Goal: Book appointment/travel/reservation

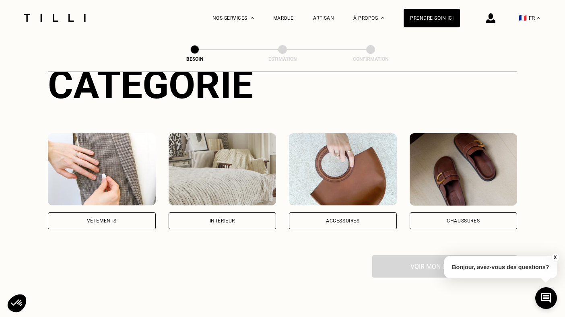
scroll to position [109, 0]
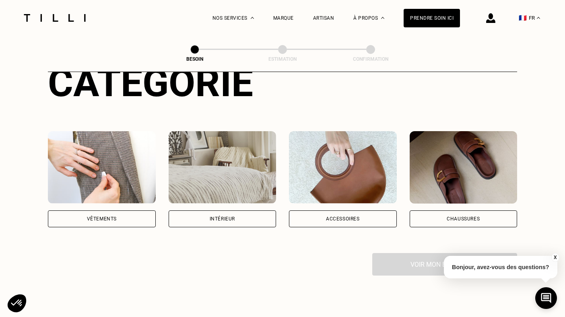
click at [131, 211] on div "Vêtements" at bounding box center [102, 219] width 108 height 17
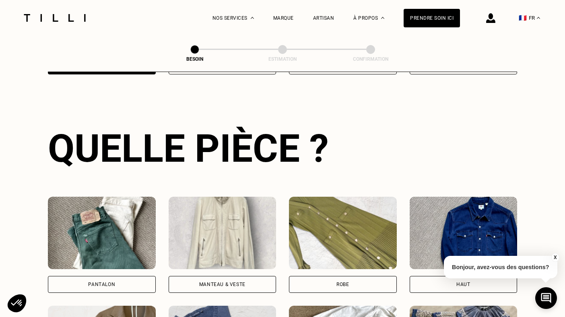
scroll to position [264, 0]
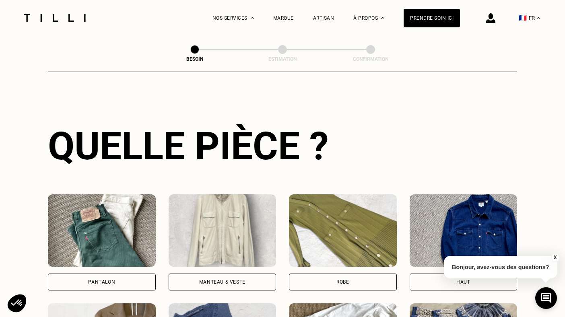
click at [116, 279] on div "Pantalon" at bounding box center [102, 282] width 108 height 17
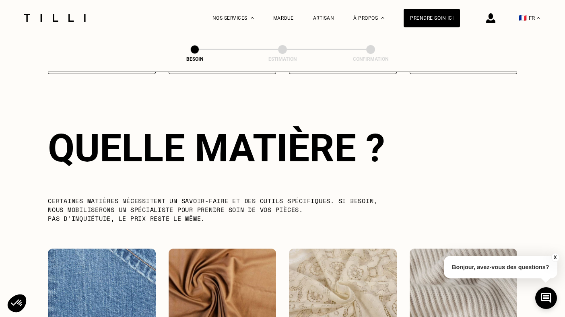
scroll to position [838, 0]
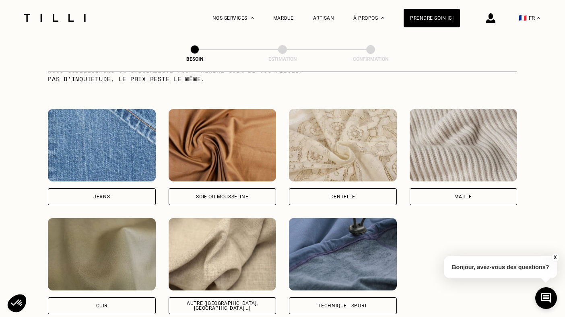
click at [107, 192] on div "Jeans" at bounding box center [102, 196] width 108 height 17
select select "FR"
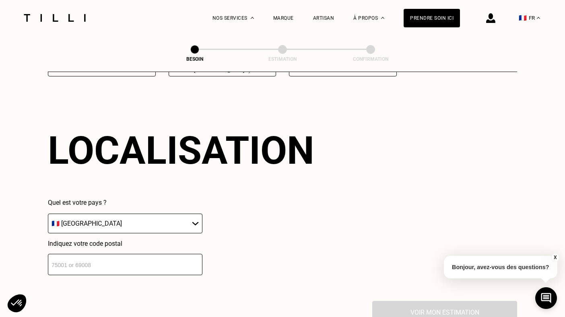
scroll to position [1079, 0]
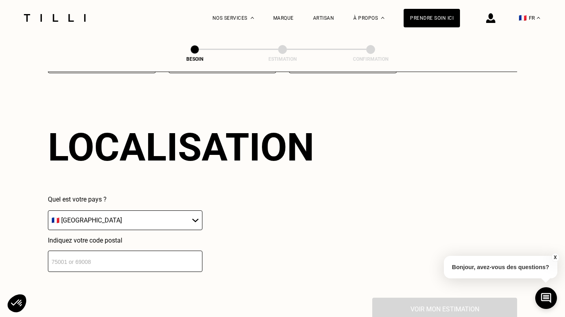
click at [105, 251] on input "number" at bounding box center [125, 261] width 155 height 21
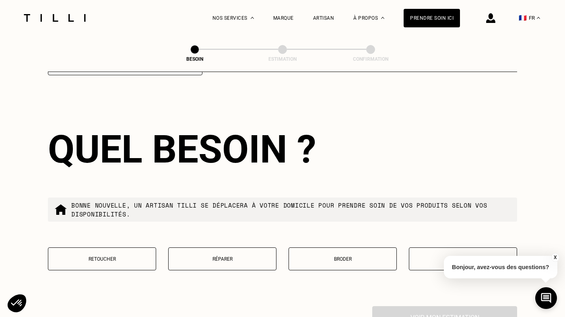
scroll to position [1278, 0]
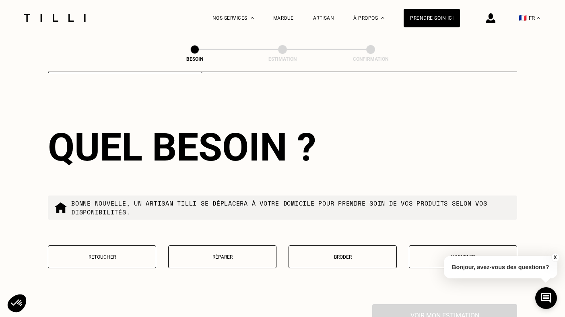
type input "35000"
click at [242, 254] on p "Réparer" at bounding box center [222, 257] width 99 height 6
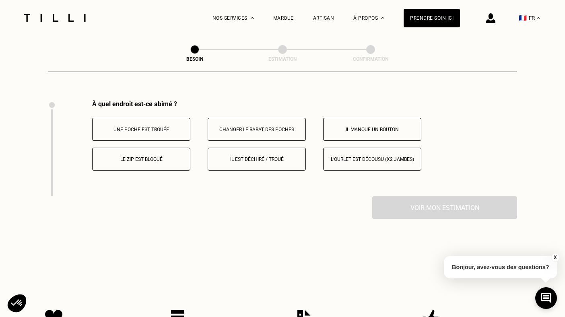
scroll to position [1484, 0]
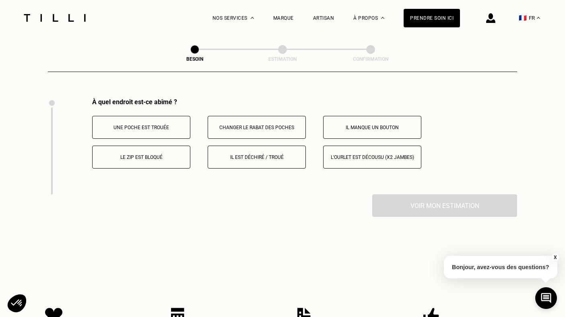
click at [153, 155] on p "Le zip est bloqué" at bounding box center [141, 158] width 89 height 6
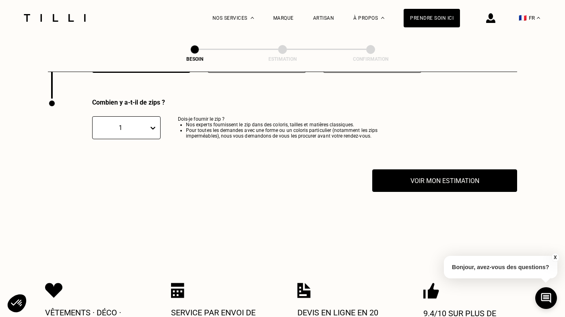
scroll to position [1581, 0]
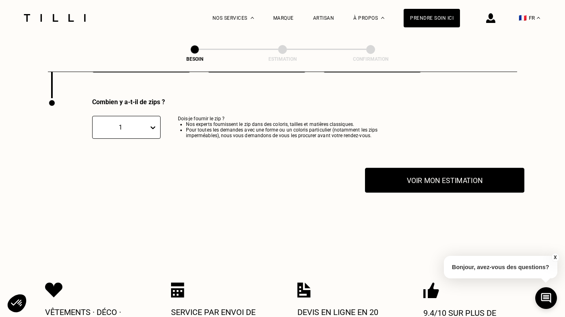
click at [392, 169] on button "Voir mon estimation" at bounding box center [444, 180] width 159 height 25
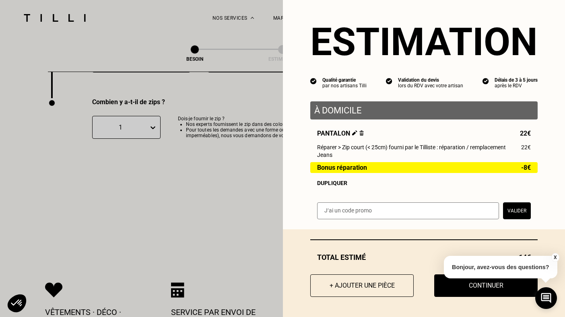
scroll to position [1608, 0]
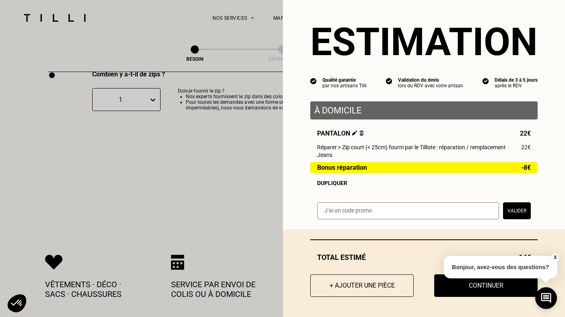
click at [554, 256] on button "X" at bounding box center [555, 257] width 8 height 9
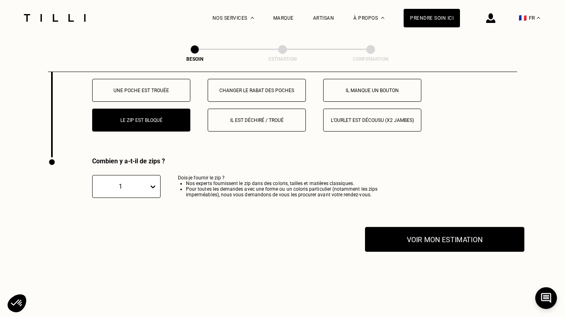
scroll to position [1522, 0]
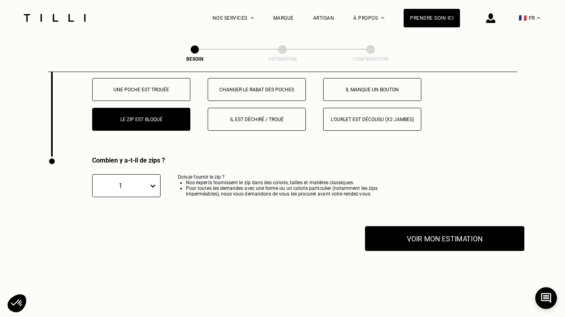
click at [421, 230] on button "Voir mon estimation" at bounding box center [444, 238] width 159 height 25
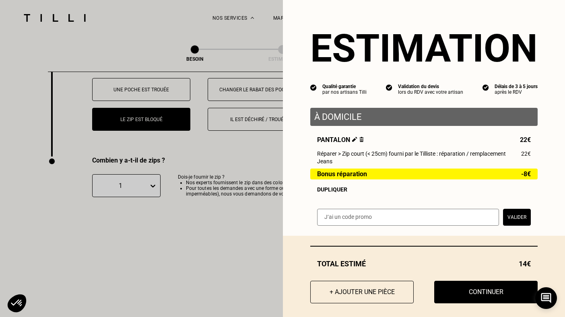
scroll to position [7, 0]
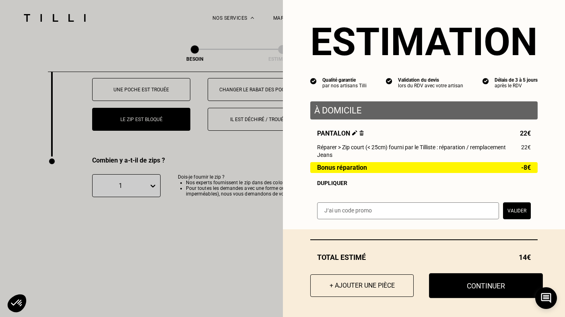
click at [452, 289] on button "Continuer" at bounding box center [486, 285] width 114 height 25
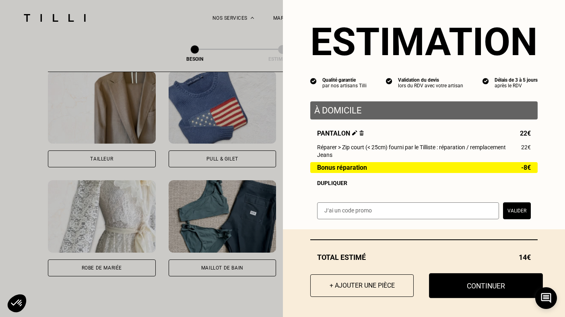
scroll to position [0, 0]
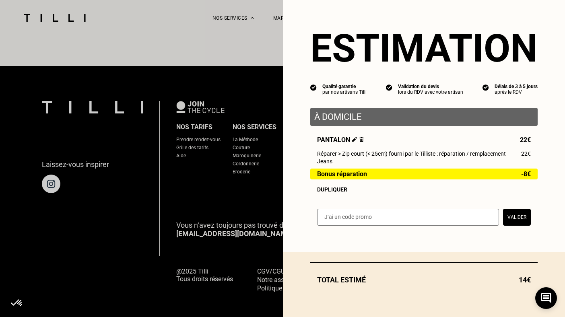
select select "FR"
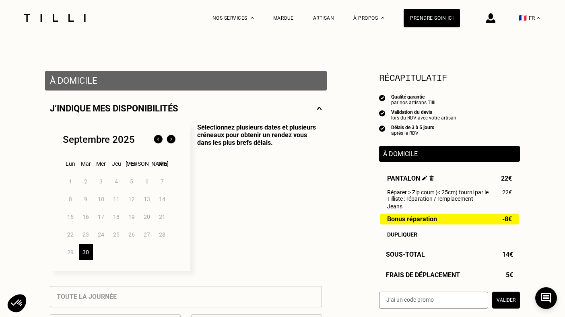
scroll to position [128, 0]
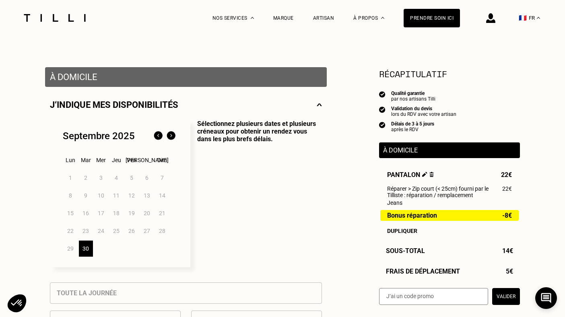
click at [173, 137] on img at bounding box center [171, 136] width 13 height 13
click at [161, 137] on img at bounding box center [158, 136] width 13 height 13
click at [171, 140] on img at bounding box center [171, 136] width 13 height 13
click at [102, 179] on div "1" at bounding box center [101, 178] width 14 height 16
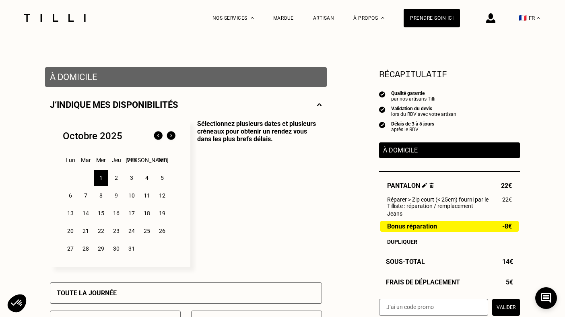
click at [111, 179] on div "2" at bounding box center [116, 178] width 14 height 16
click at [100, 180] on div "1" at bounding box center [101, 178] width 14 height 16
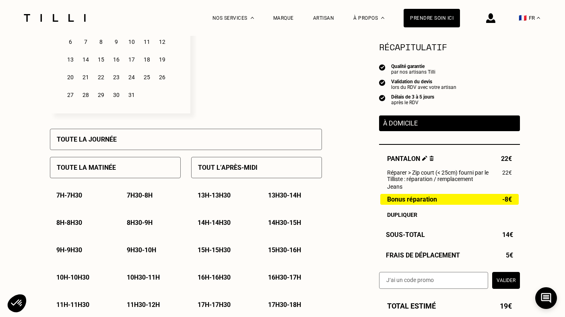
click at [140, 173] on div "Toute la matinée" at bounding box center [115, 167] width 131 height 21
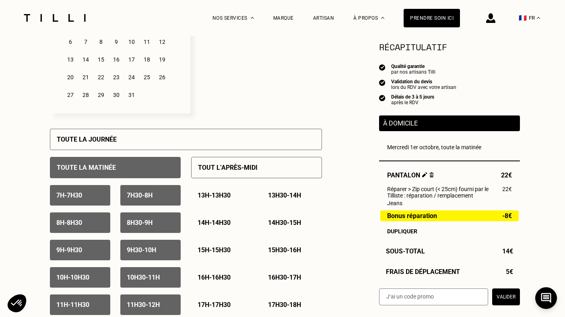
scroll to position [378, 0]
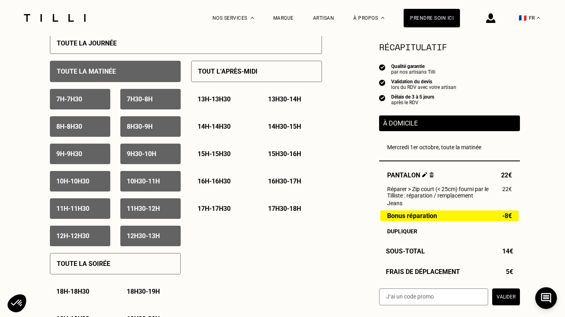
click at [133, 187] on div "10h30 - 11h" at bounding box center [150, 181] width 60 height 21
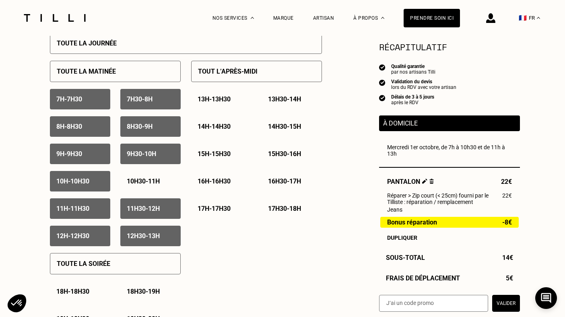
click at [84, 217] on div "11h - 11h30" at bounding box center [80, 208] width 60 height 21
click at [149, 219] on div "11h30 - 12h" at bounding box center [150, 208] width 60 height 21
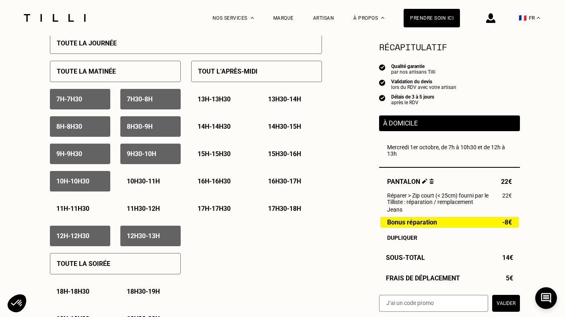
click at [89, 235] on p "12h - 12h30" at bounding box center [72, 236] width 33 height 8
click at [147, 235] on p "12h30 - 13h" at bounding box center [143, 236] width 33 height 8
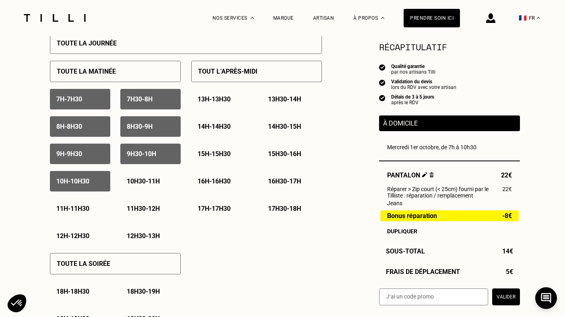
click at [94, 103] on div "7h - 7h30" at bounding box center [80, 99] width 60 height 21
click at [137, 105] on div "7h30 - 8h" at bounding box center [150, 99] width 60 height 21
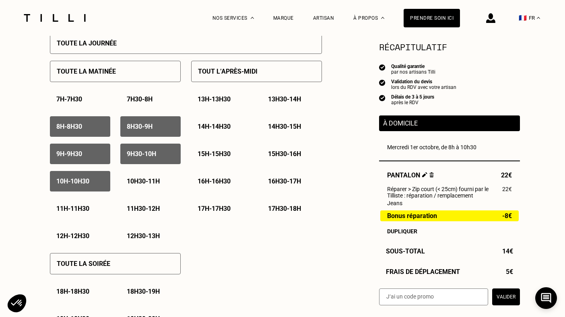
click at [81, 133] on div "8h - 8h30" at bounding box center [80, 126] width 60 height 21
click at [141, 134] on div "8h30 - 9h" at bounding box center [150, 126] width 60 height 21
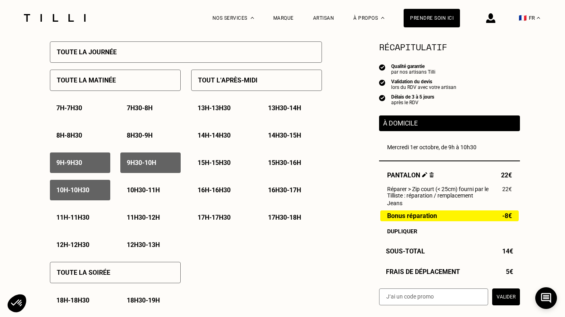
scroll to position [367, 0]
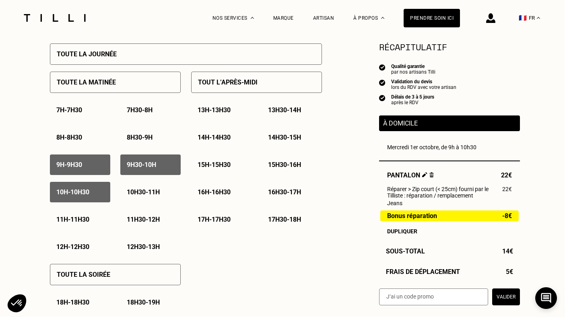
click at [221, 222] on p "17h - 17h30" at bounding box center [214, 220] width 33 height 8
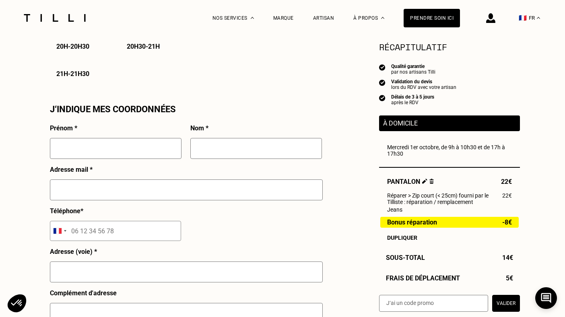
scroll to position [704, 0]
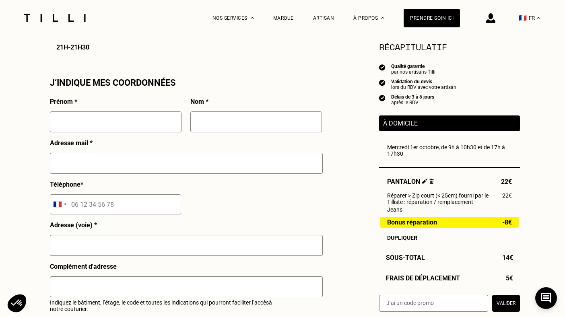
click at [127, 125] on input "text" at bounding box center [116, 121] width 132 height 21
type input "[PERSON_NAME]"
click at [210, 129] on input "text" at bounding box center [256, 121] width 132 height 21
type input "[PERSON_NAME]"
click at [142, 172] on input "text" at bounding box center [186, 163] width 273 height 21
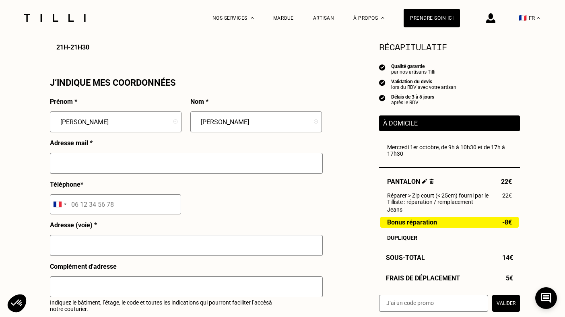
type input "[EMAIL_ADDRESS][DOMAIN_NAME]"
click at [128, 211] on input "tel" at bounding box center [115, 204] width 131 height 20
type input "06 61 89 03 15"
click at [105, 248] on input "text" at bounding box center [186, 245] width 273 height 21
type input "[STREET_ADDRESS][PERSON_NAME]"
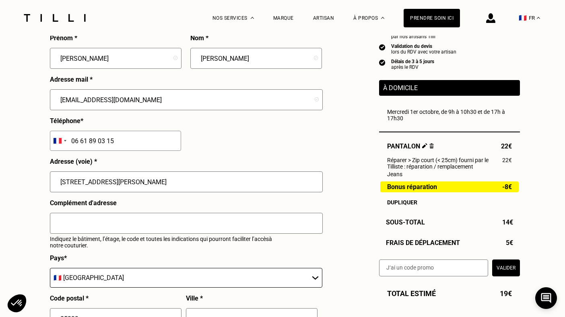
scroll to position [828, 0]
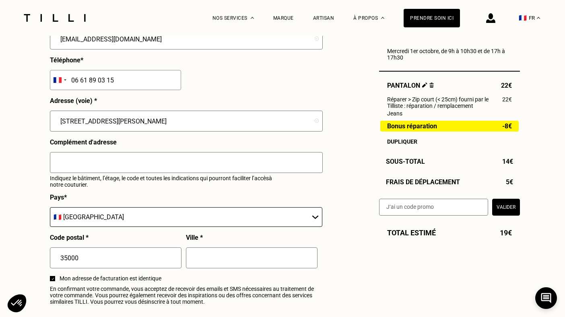
click at [234, 264] on input "text" at bounding box center [252, 258] width 132 height 21
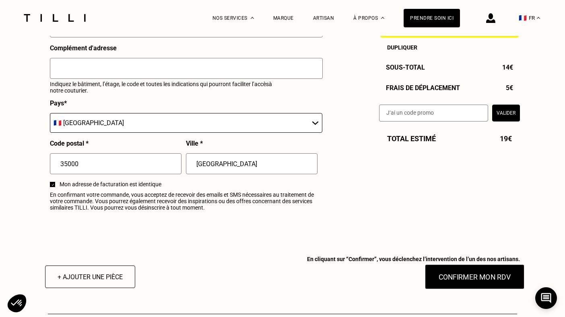
type input "[GEOGRAPHIC_DATA]"
click at [444, 282] on button "Confirmer mon RDV" at bounding box center [475, 276] width 100 height 25
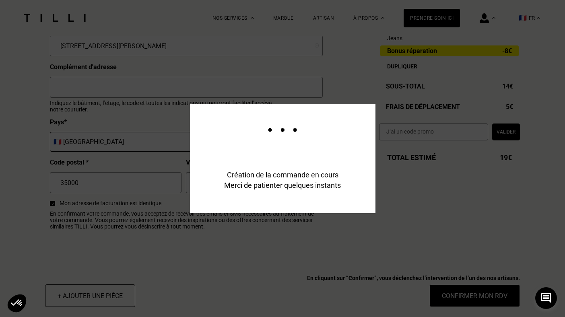
scroll to position [942, 0]
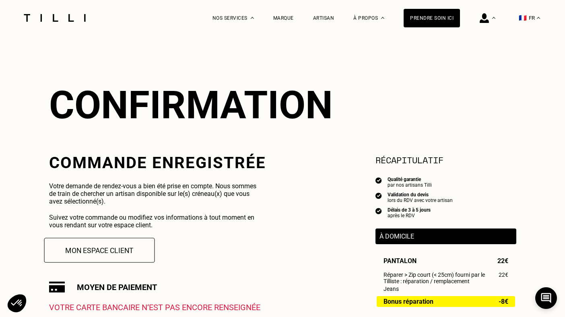
scroll to position [62, 0]
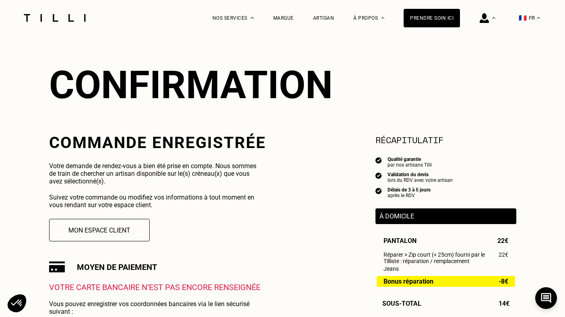
click at [130, 250] on div "Commande enregistrée Votre demande de rendez-vous a bien été prise en compte. N…" at bounding box center [157, 249] width 217 height 232
click at [130, 227] on button "Mon espace client" at bounding box center [99, 230] width 111 height 25
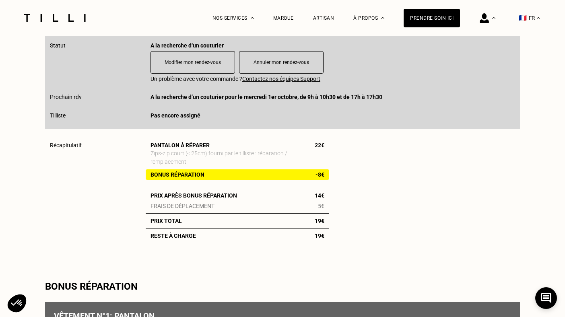
scroll to position [238, 0]
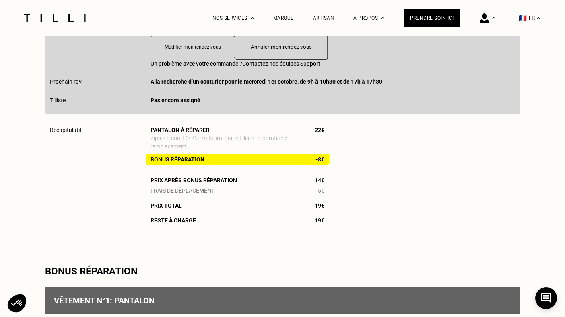
click at [297, 47] on button "Annuler mon rendez-vous" at bounding box center [281, 47] width 93 height 25
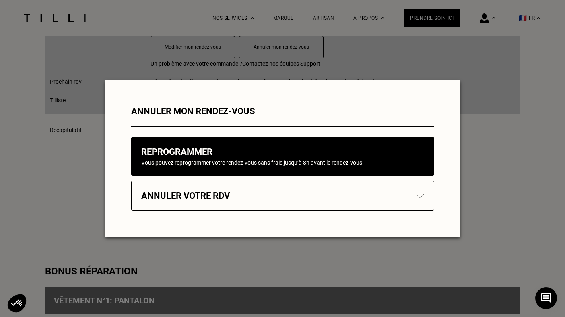
click at [240, 198] on div "Annuler votre rdv" at bounding box center [282, 196] width 283 height 10
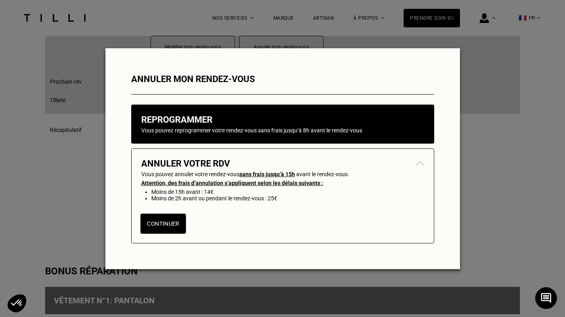
click at [175, 225] on button "Continuer" at bounding box center [162, 224] width 45 height 20
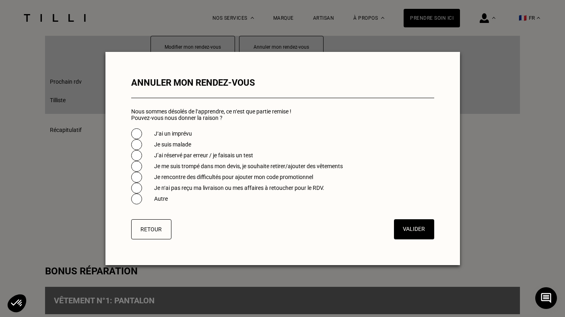
click at [158, 200] on label "Autre" at bounding box center [161, 199] width 14 height 6
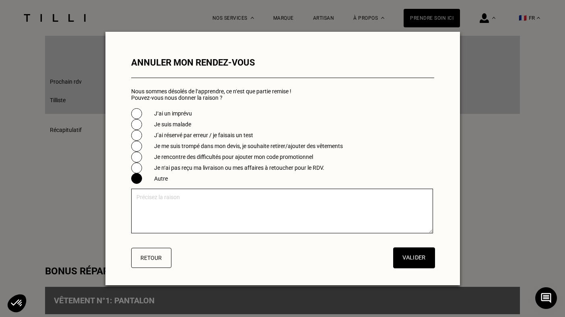
click at [423, 267] on button "Valider" at bounding box center [414, 258] width 42 height 21
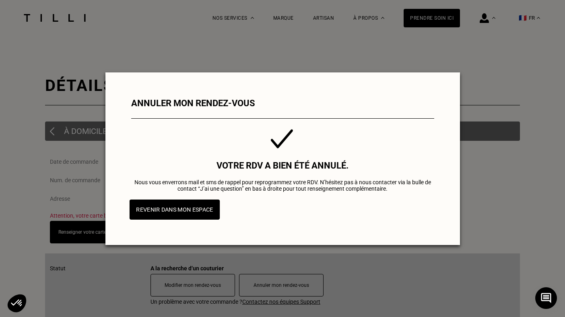
click at [213, 213] on button "Revenir dans mon espace" at bounding box center [174, 210] width 91 height 20
